Goal: Task Accomplishment & Management: Use online tool/utility

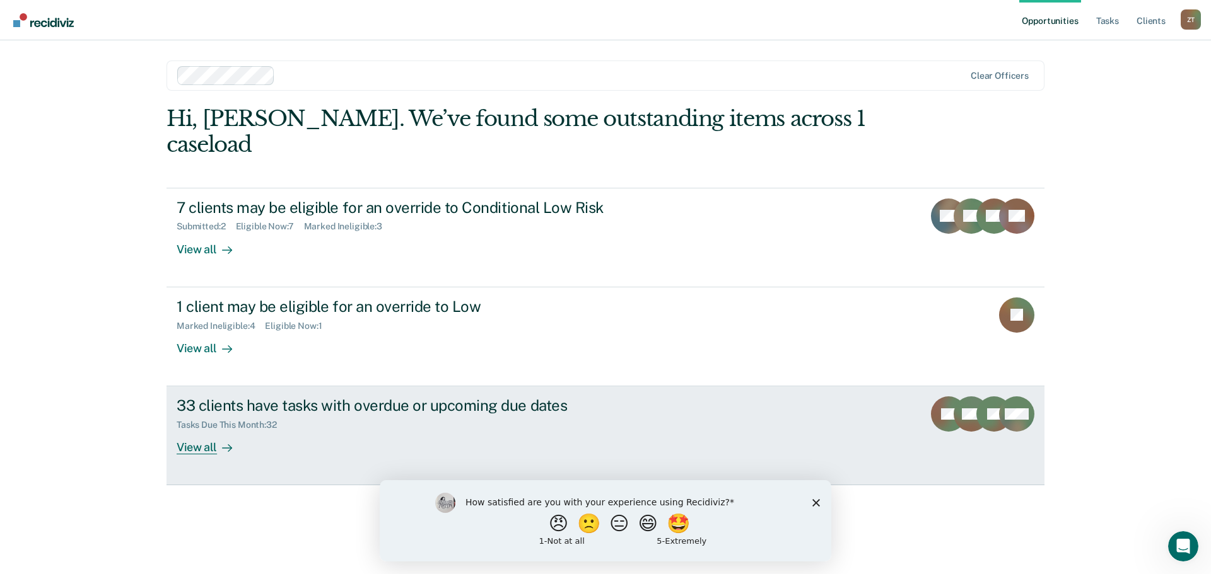
click at [199, 436] on link "33 clients have tasks with overdue or upcoming due dates Tasks Due This Month :…" at bounding box center [605, 435] width 878 height 99
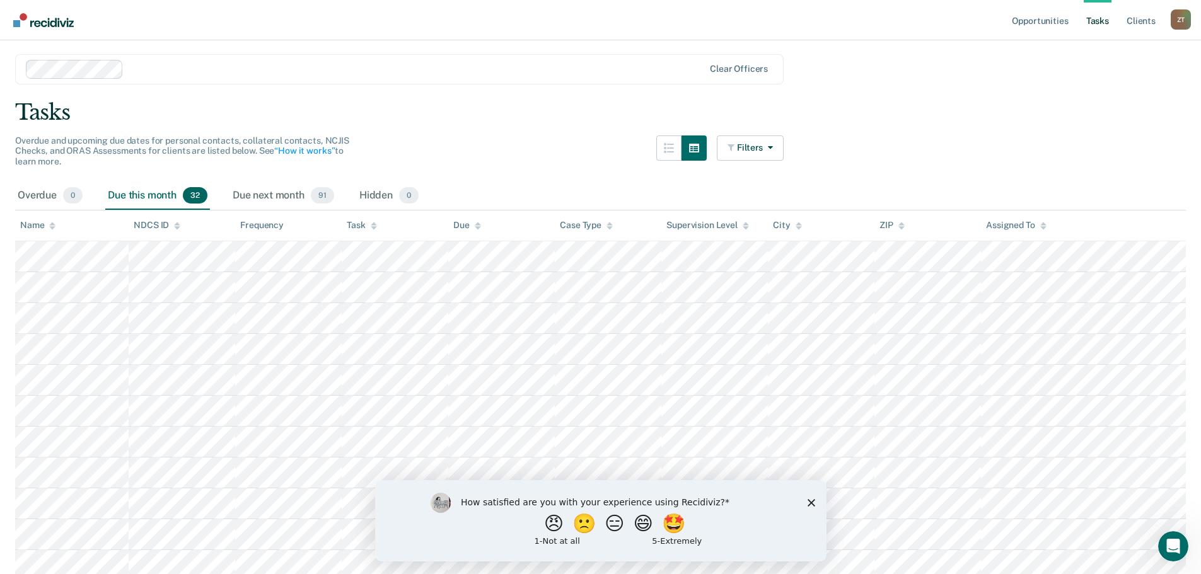
scroll to position [63, 0]
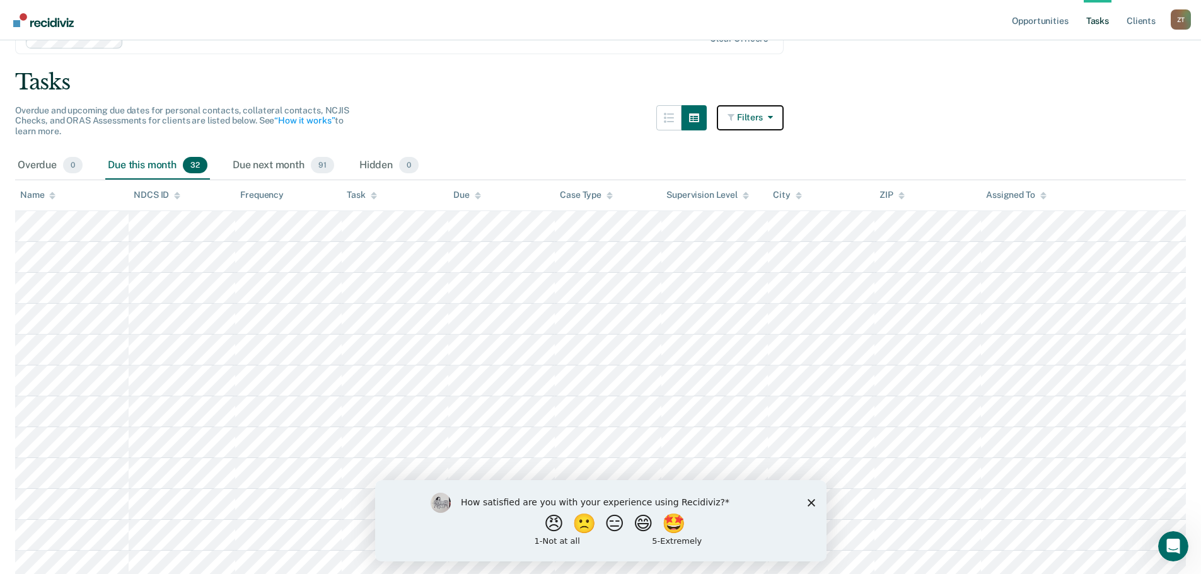
click at [783, 116] on button "Filters" at bounding box center [750, 117] width 67 height 25
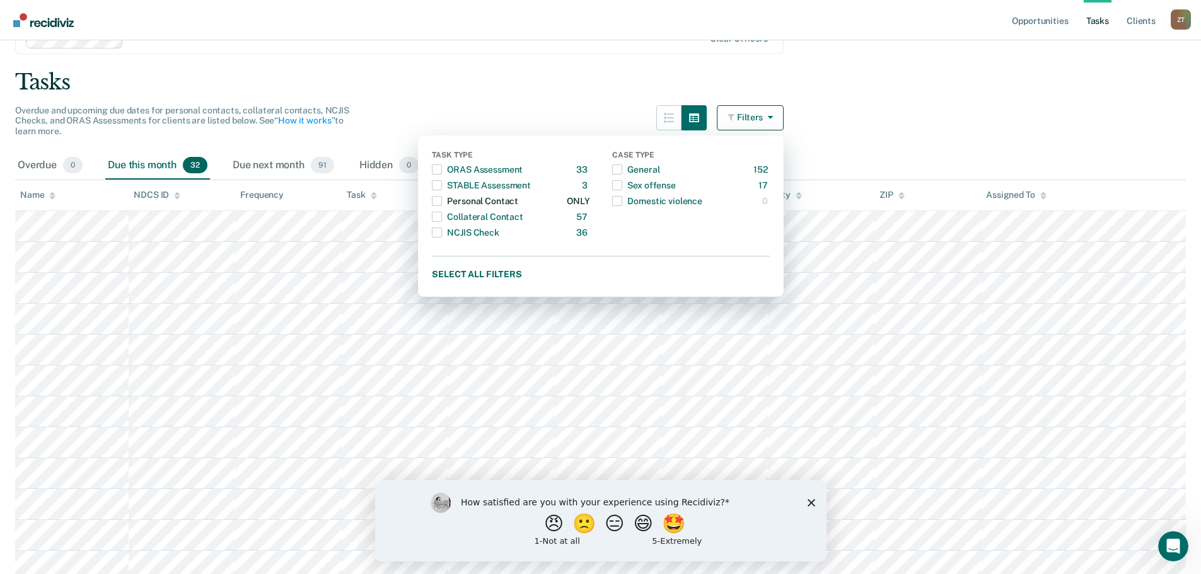
click at [438, 204] on span "button" at bounding box center [437, 201] width 10 height 10
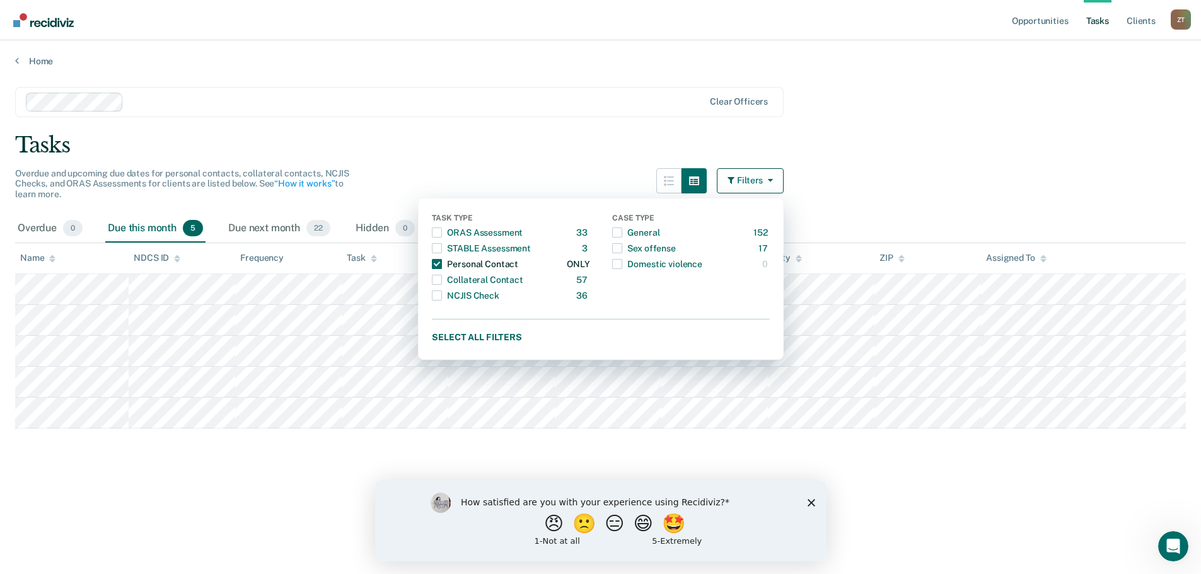
scroll to position [0, 0]
click at [613, 90] on div "Clear officers" at bounding box center [402, 102] width 775 height 30
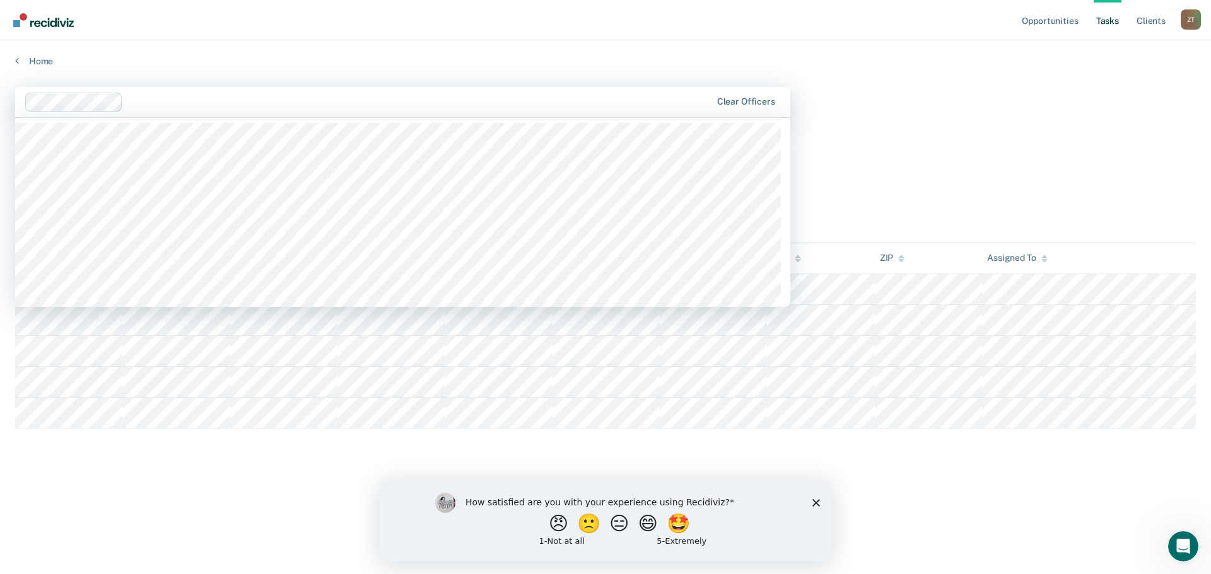
click at [905, 144] on div "Tasks" at bounding box center [605, 145] width 1180 height 26
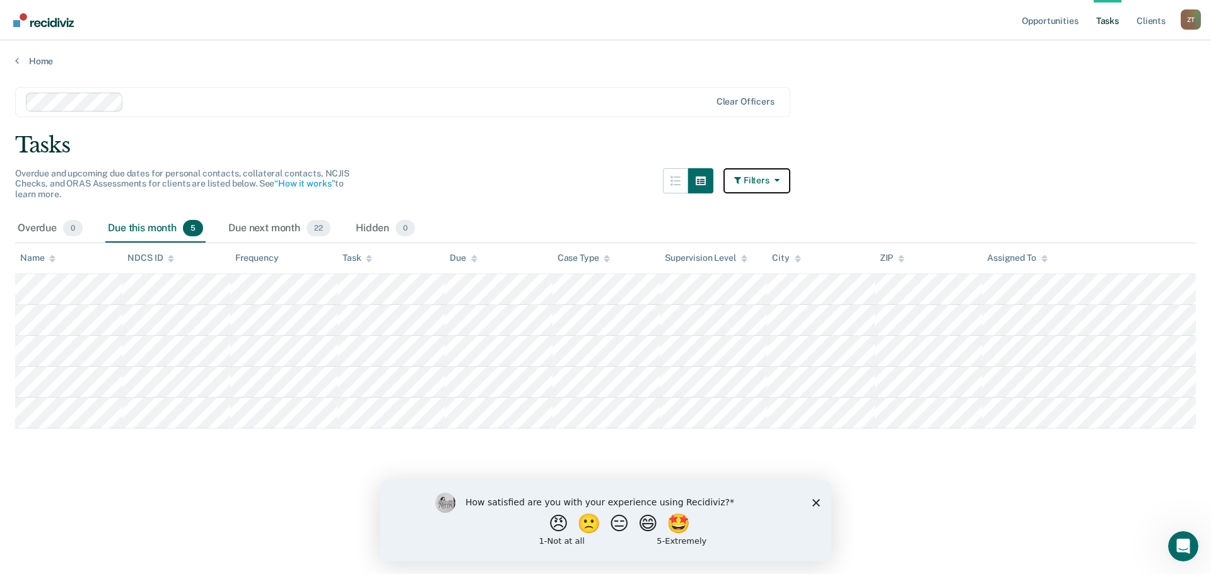
click at [731, 180] on button "Filters" at bounding box center [756, 180] width 67 height 25
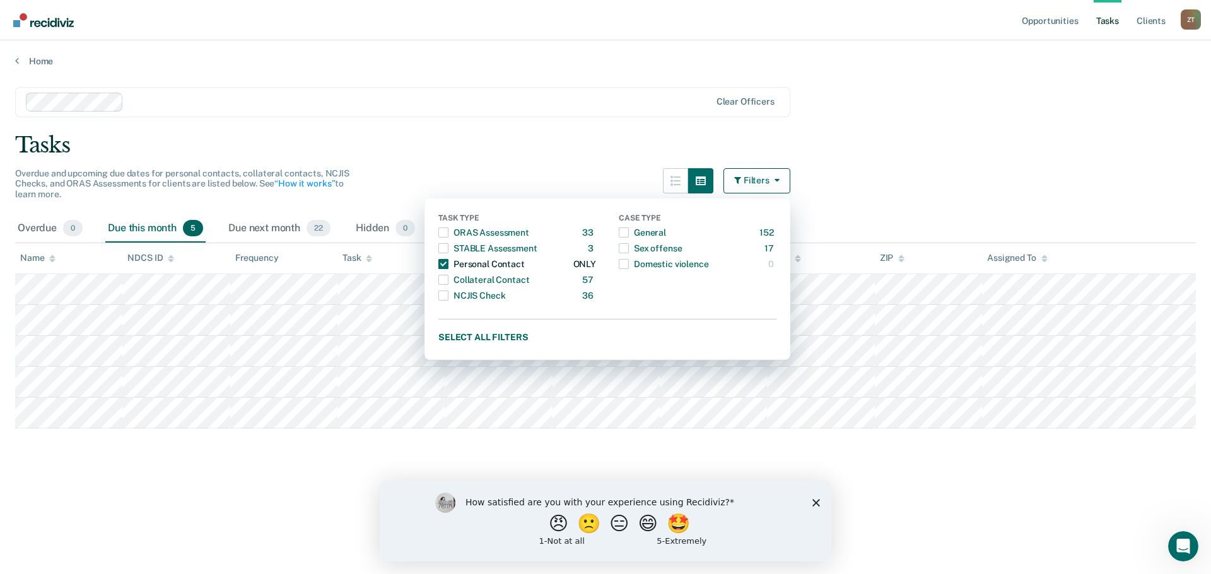
click at [456, 261] on div "Personal Contact" at bounding box center [481, 264] width 86 height 20
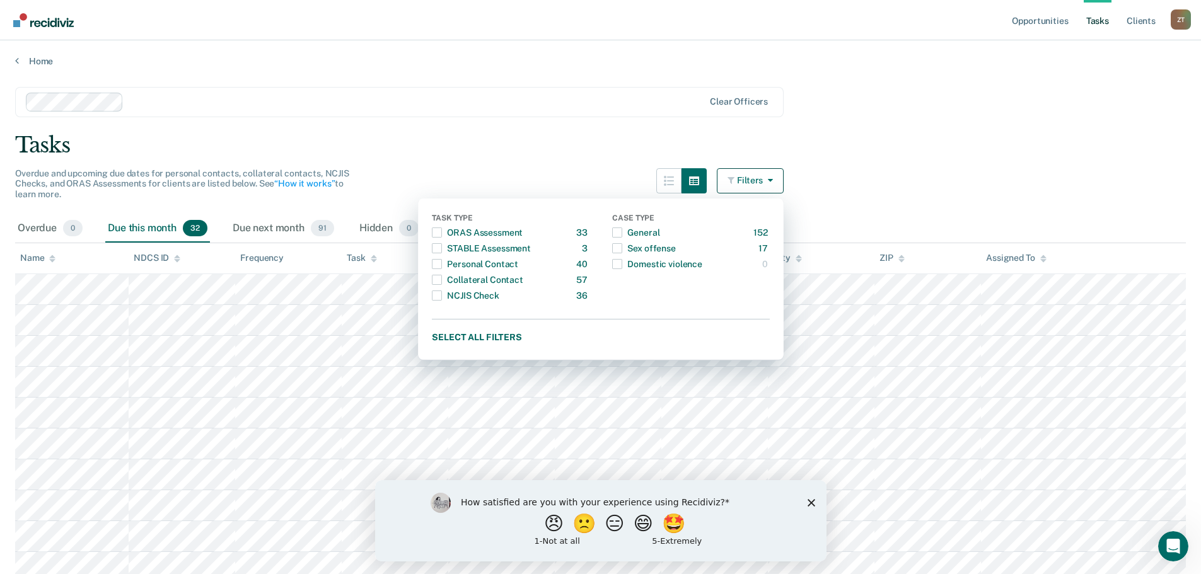
click at [496, 147] on div "Tasks" at bounding box center [600, 145] width 1171 height 26
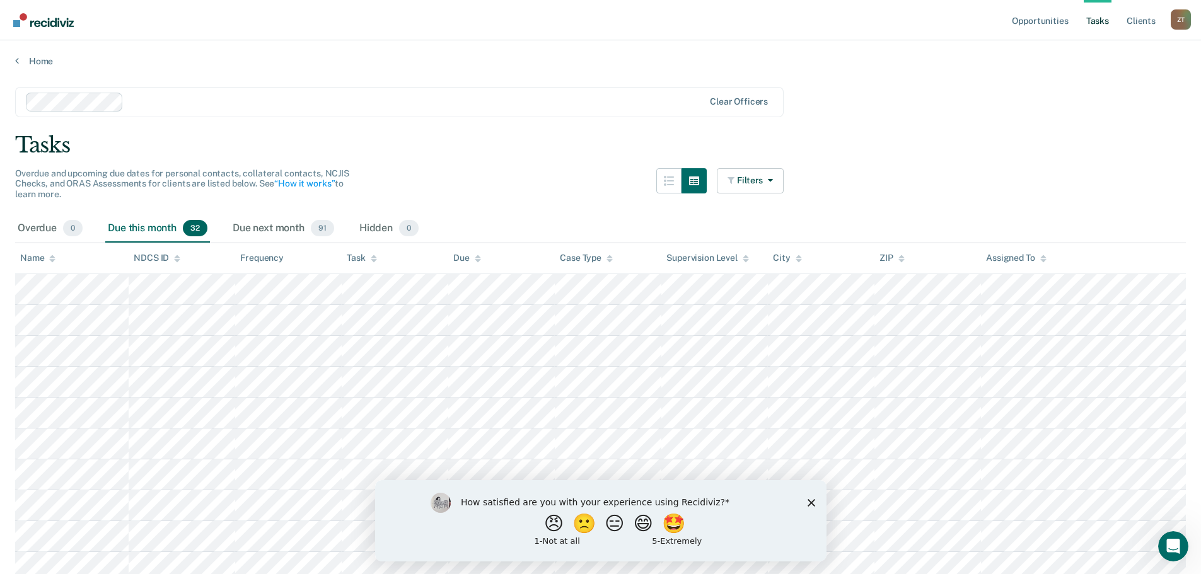
click at [814, 503] on icon "Close survey" at bounding box center [811, 503] width 8 height 8
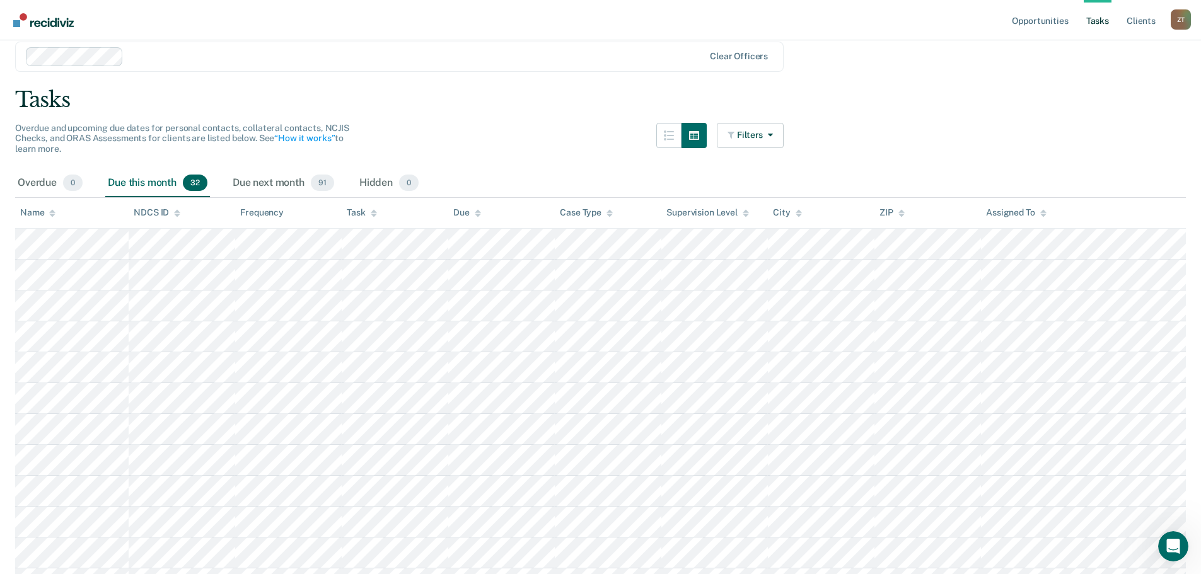
scroll to position [108, 0]
